Goal: Navigation & Orientation: Find specific page/section

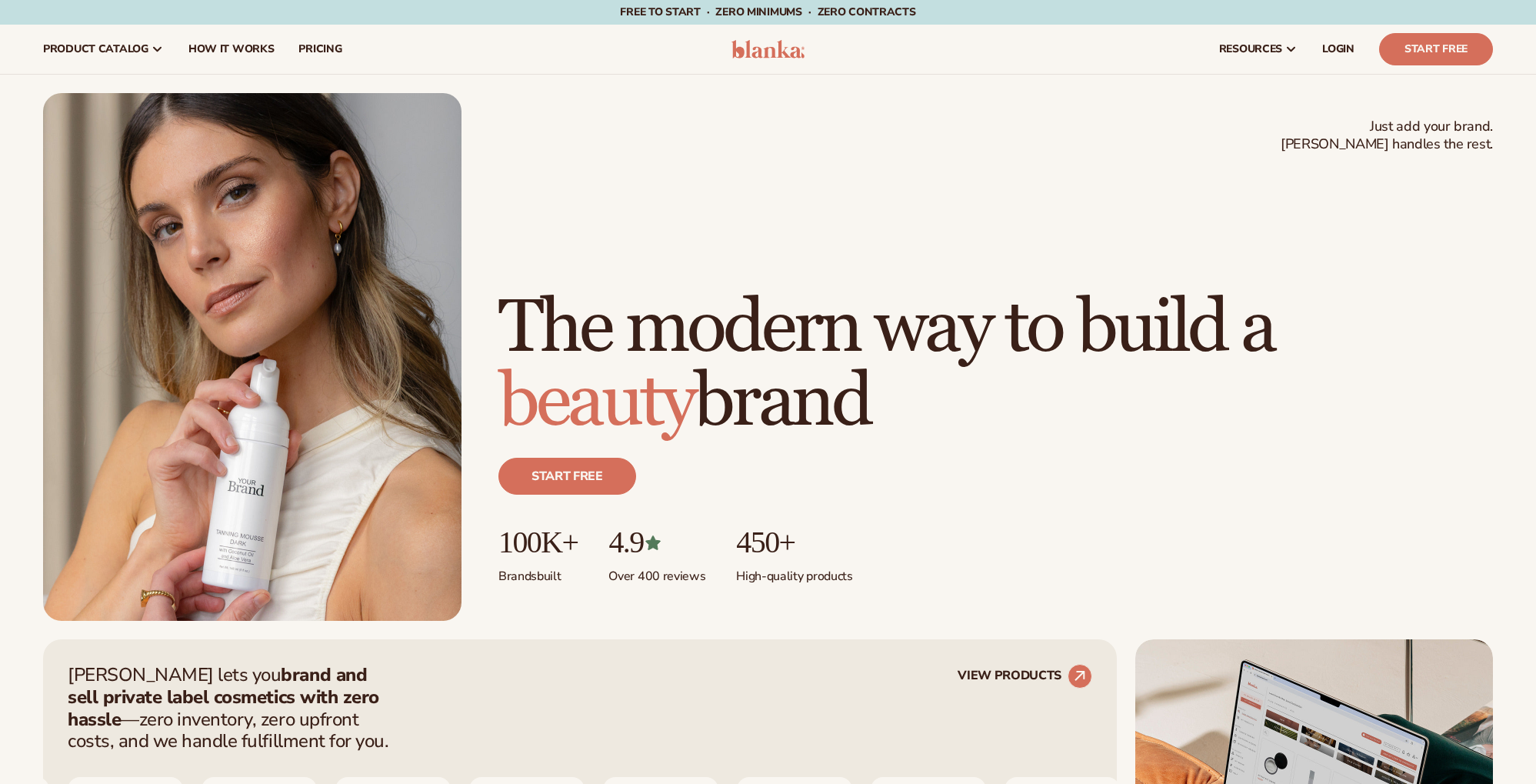
click at [1333, 57] on link "LOGIN" at bounding box center [1339, 48] width 57 height 49
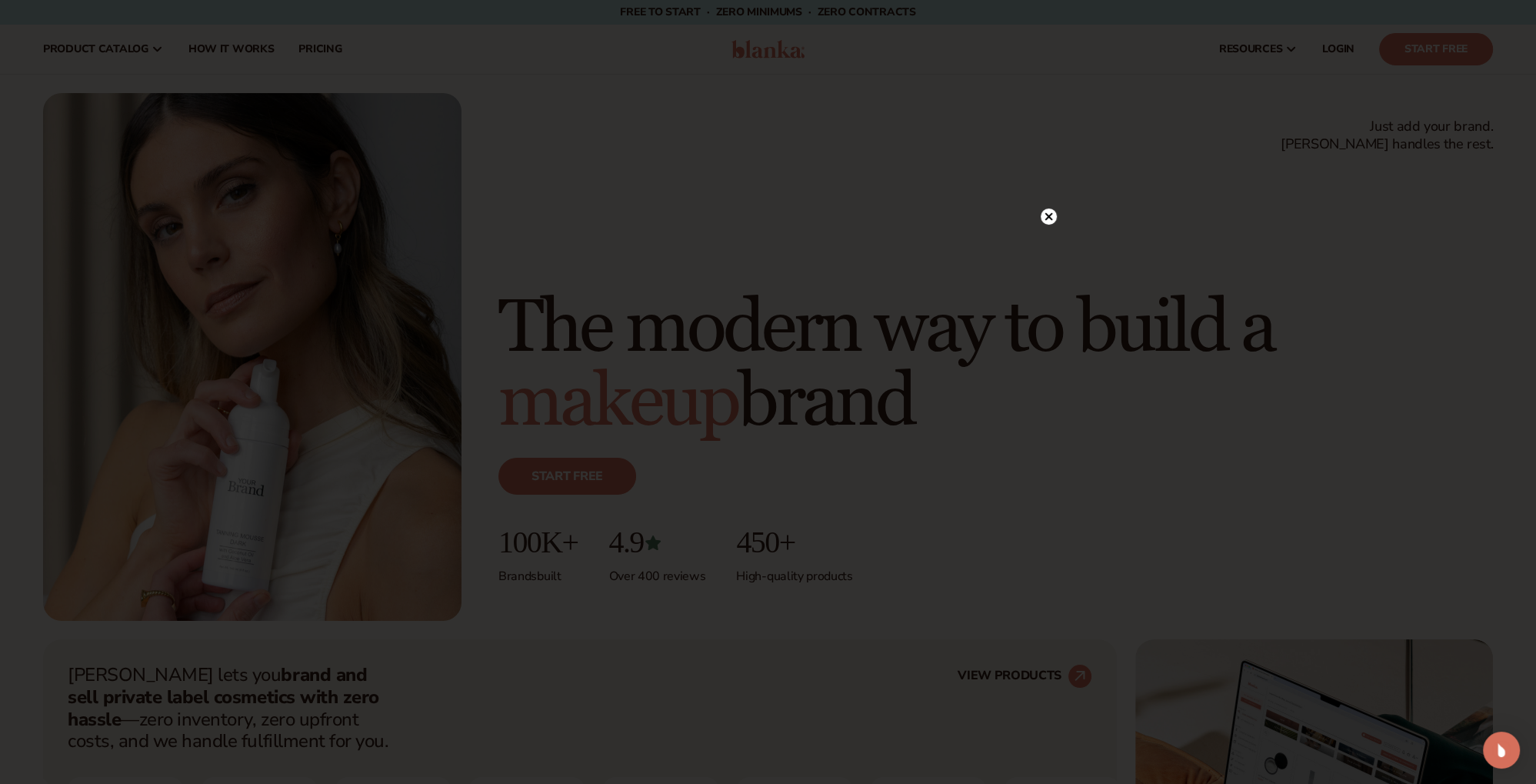
click at [1051, 214] on icon at bounding box center [1048, 216] width 16 height 16
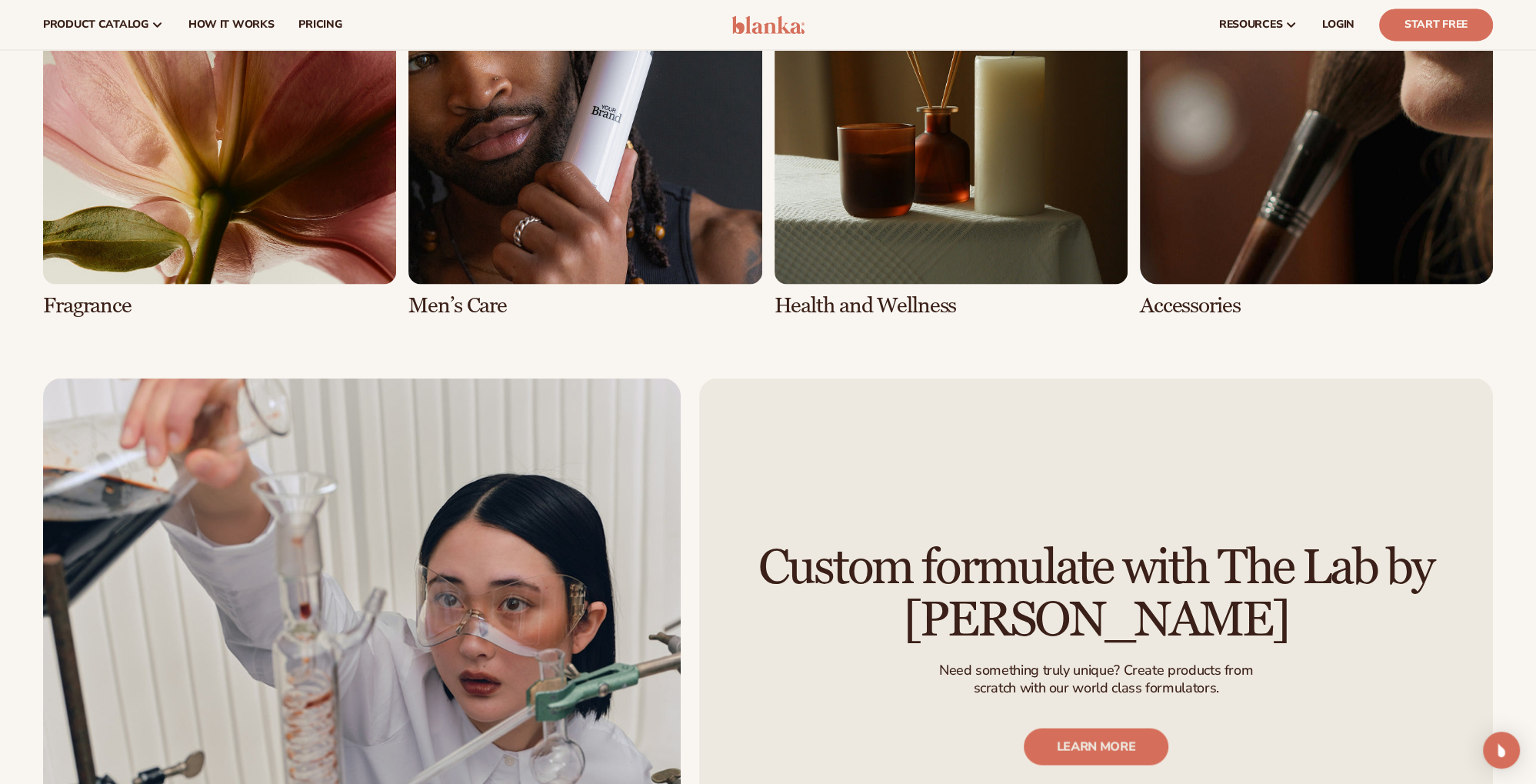
scroll to position [3682, 0]
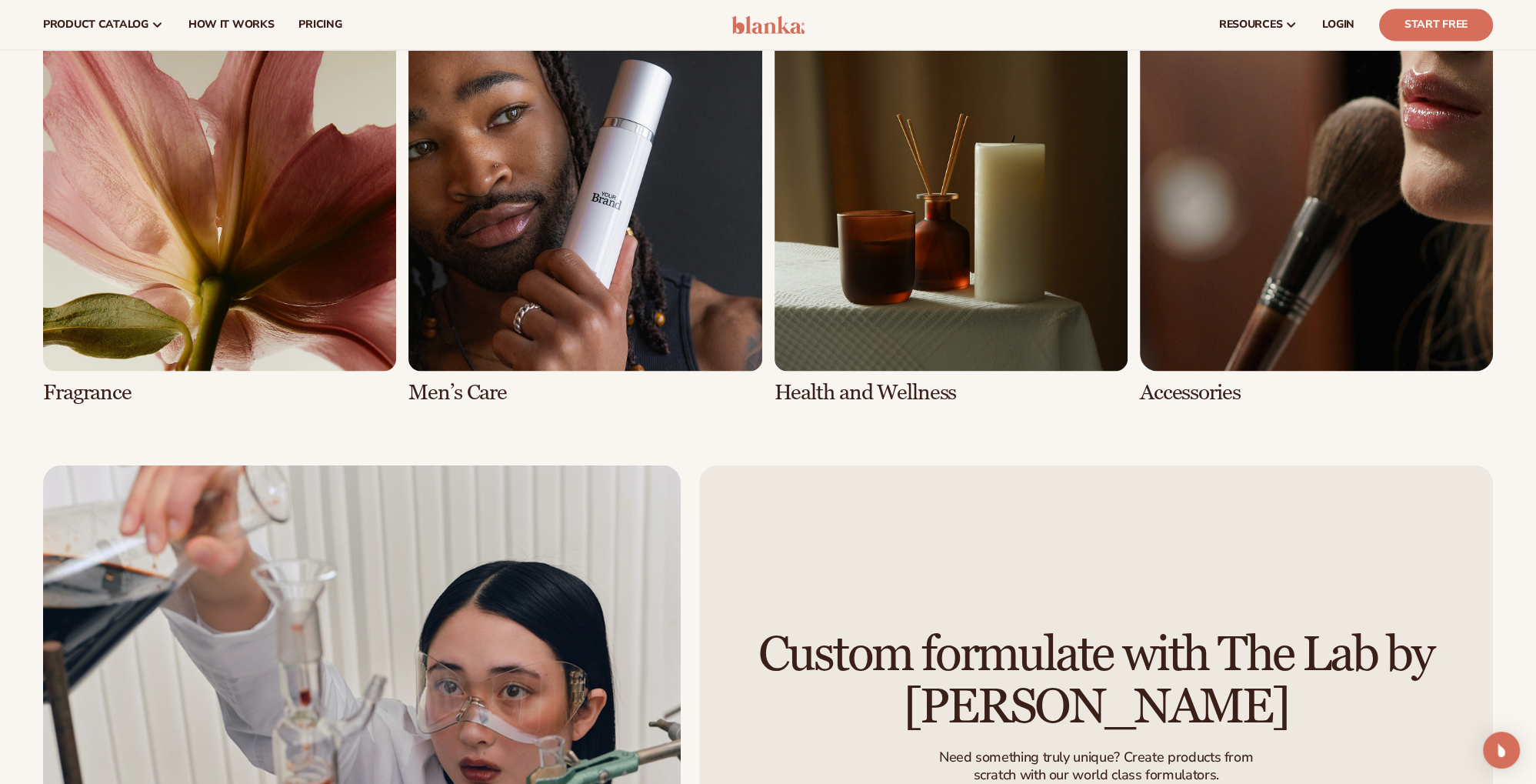
click at [1331, 322] on link "8 / 8" at bounding box center [1316, 210] width 353 height 386
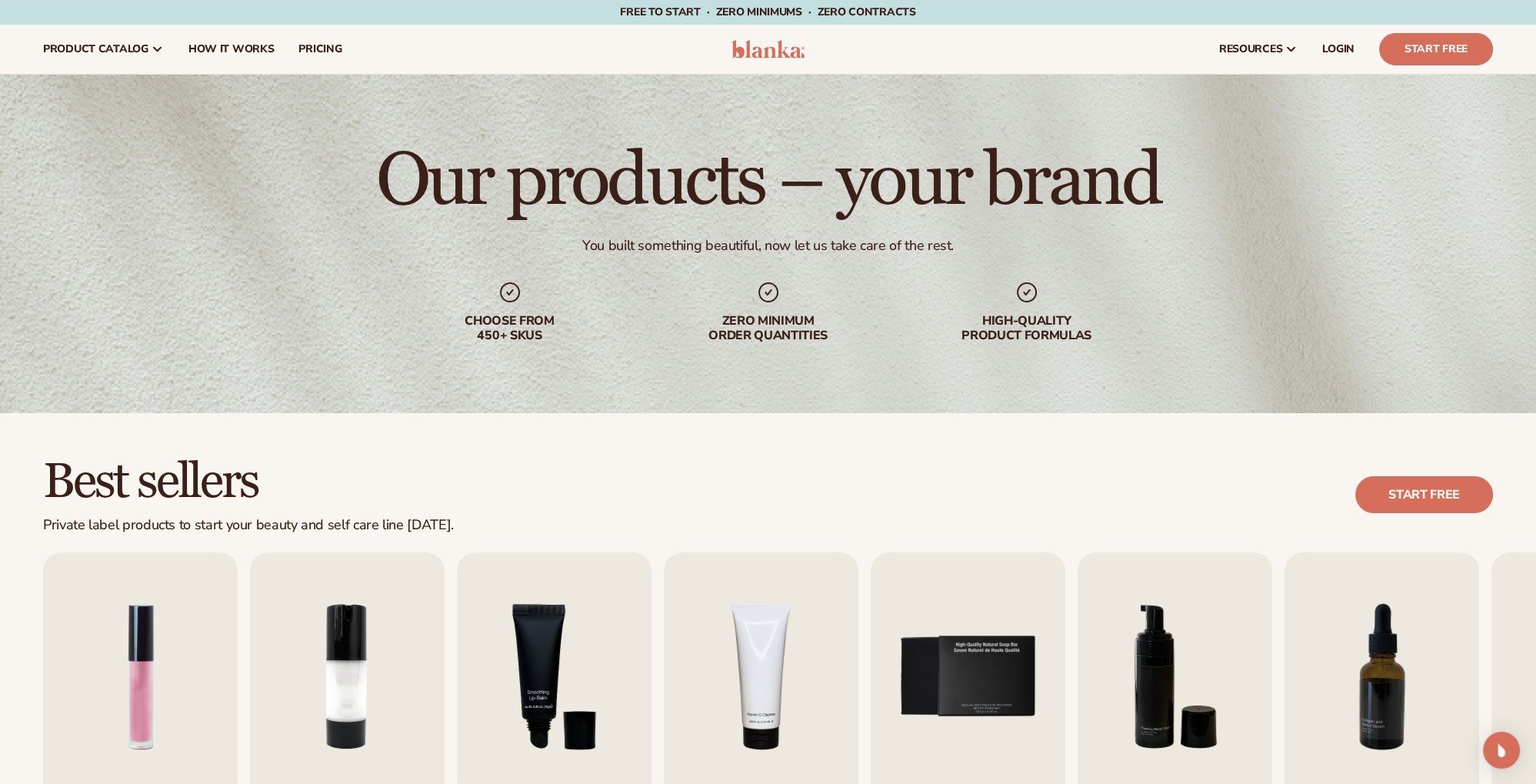
click at [820, 14] on span "Free to start · ZERO minimums · ZERO contracts ·" at bounding box center [768, 11] width 296 height 15
click at [847, 54] on div "resources connect your store" at bounding box center [1163, 48] width 685 height 49
